Goal: Task Accomplishment & Management: Manage account settings

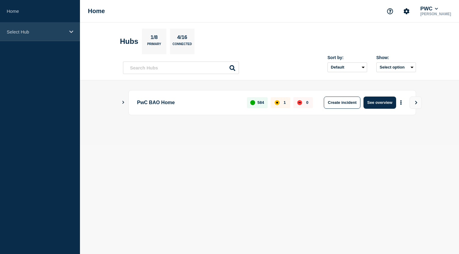
click at [72, 30] on icon at bounding box center [71, 32] width 4 height 5
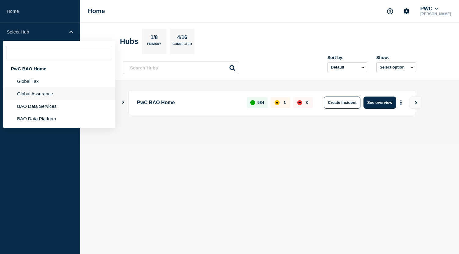
click at [49, 100] on li "Global Assurance" at bounding box center [59, 106] width 112 height 12
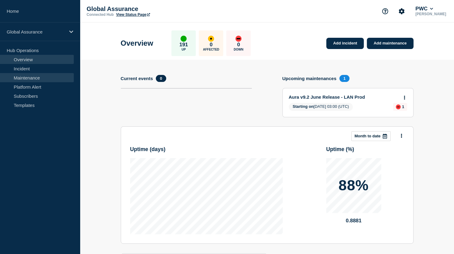
click at [27, 74] on link "Maintenance" at bounding box center [37, 77] width 74 height 9
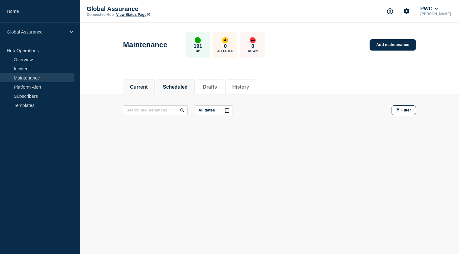
click at [173, 84] on button "Scheduled" at bounding box center [175, 86] width 25 height 5
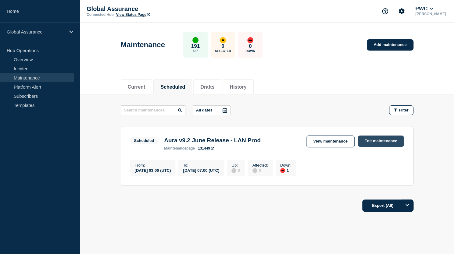
click at [384, 141] on link "Edit maintenance" at bounding box center [381, 141] width 46 height 11
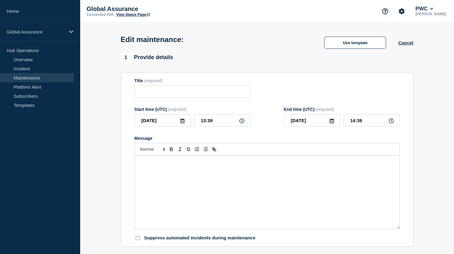
type input "Aura v9.2 June Release - LAN Prod"
type input "[DATE]"
type input "03:00"
type input "[DATE]"
type input "07:00"
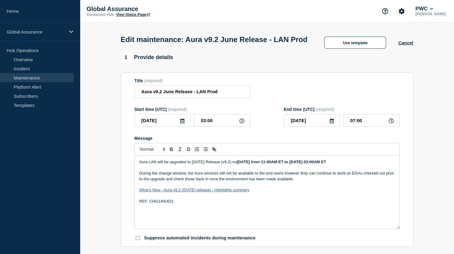
click at [300, 164] on strong "[DATE] from 11:00AM ET to [DATE] 03:00AM ET" at bounding box center [281, 162] width 89 height 5
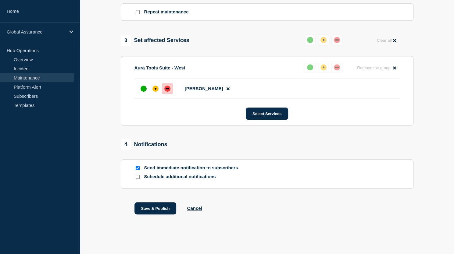
scroll to position [289, 0]
click at [166, 209] on button "Save & Publish" at bounding box center [155, 208] width 42 height 12
